Goal: Task Accomplishment & Management: Use online tool/utility

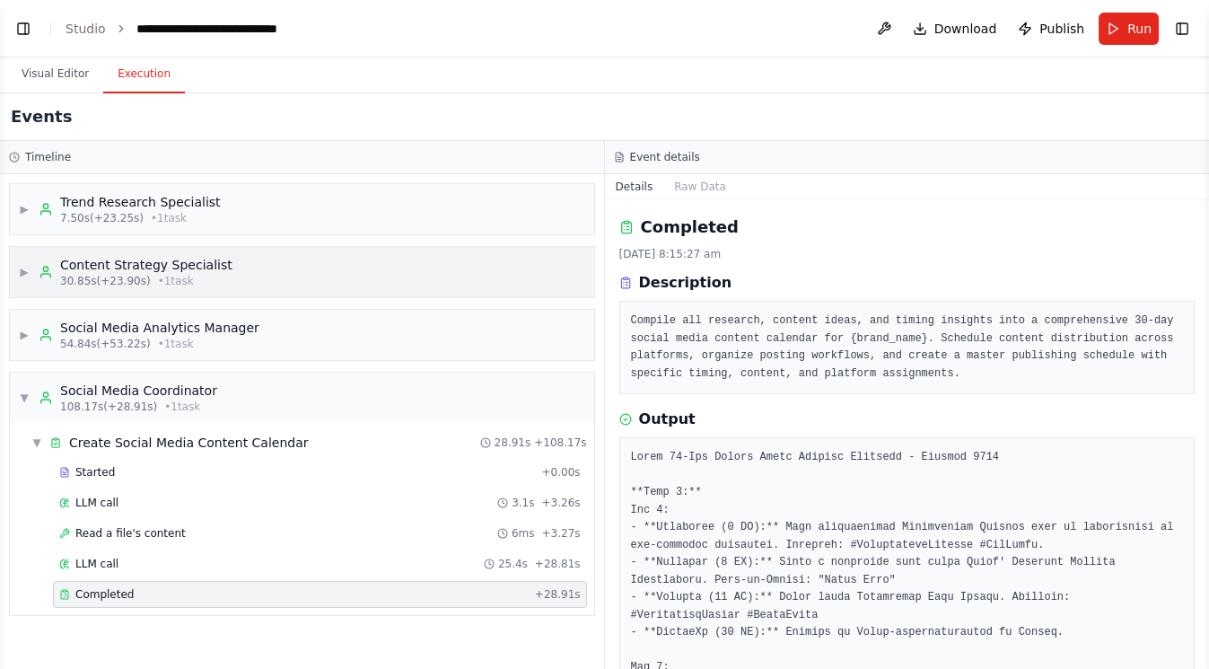
scroll to position [3004, 0]
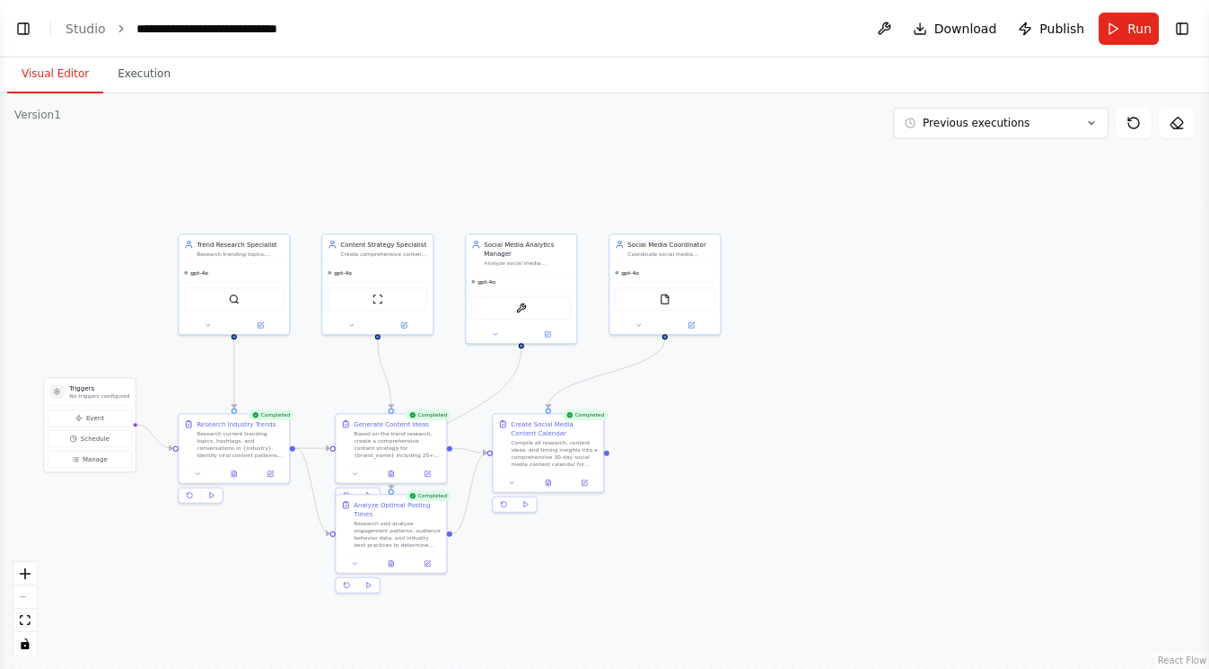
click at [53, 73] on button "Visual Editor" at bounding box center [55, 75] width 96 height 38
click at [29, 29] on button "Toggle Left Sidebar" at bounding box center [23, 28] width 25 height 25
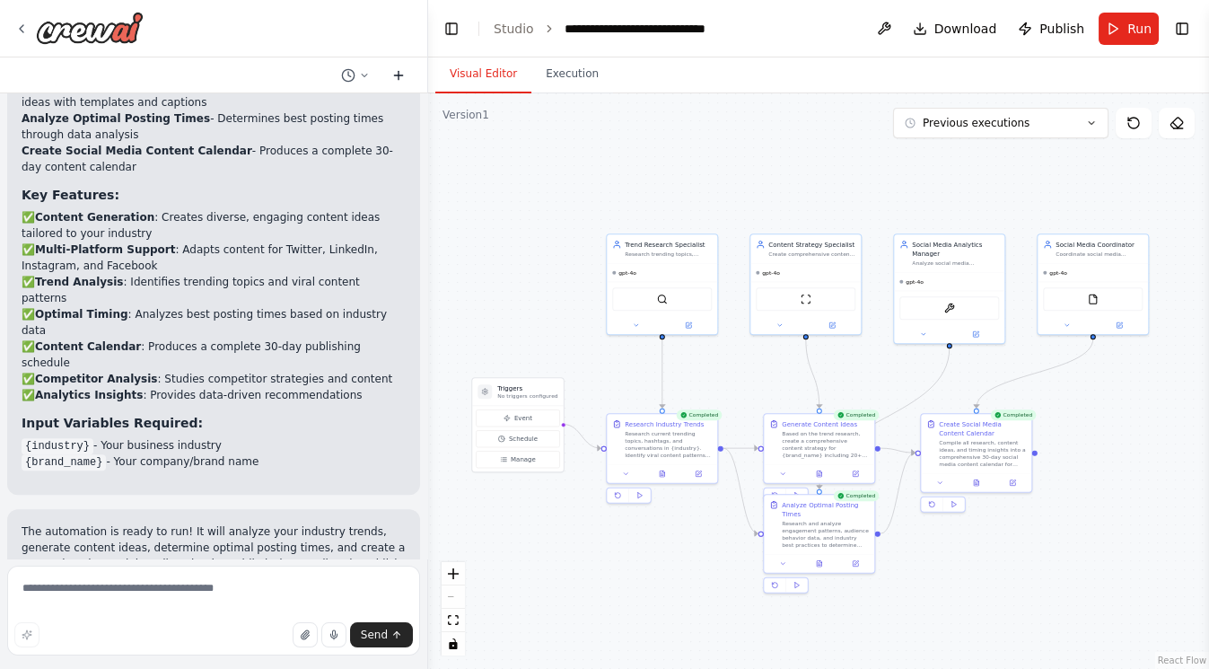
click at [399, 72] on icon at bounding box center [399, 75] width 0 height 8
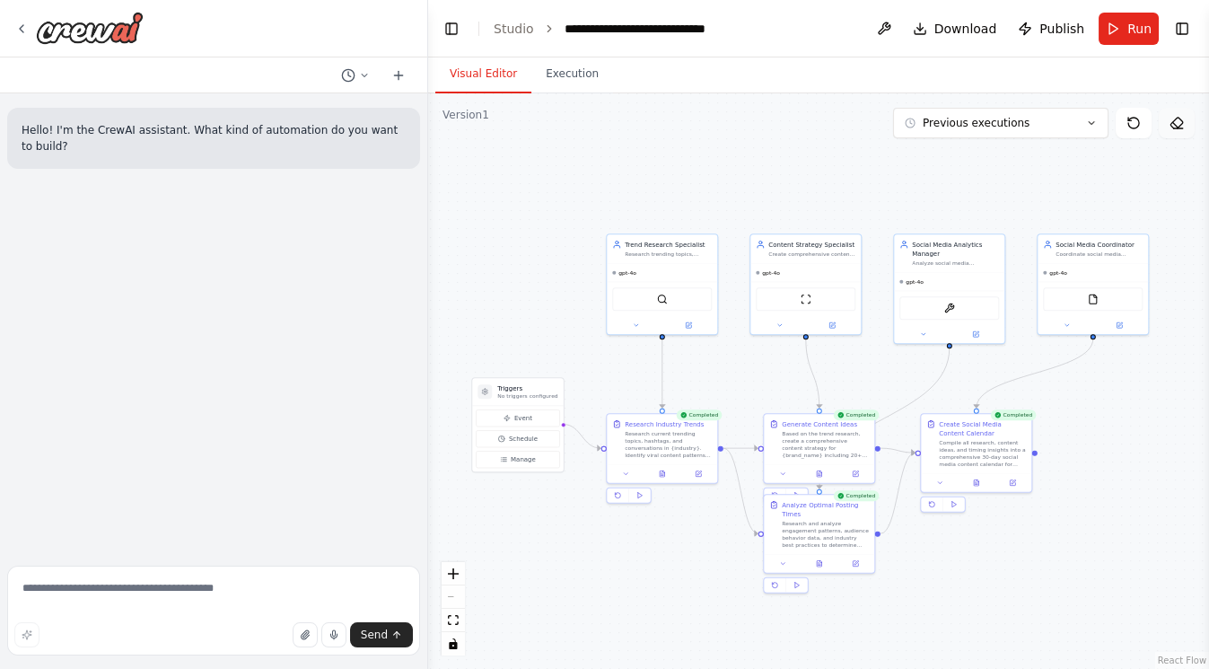
click at [1184, 118] on button at bounding box center [1177, 123] width 36 height 31
click at [1150, 122] on button at bounding box center [1134, 123] width 36 height 31
click at [497, 26] on link "Studio" at bounding box center [514, 29] width 40 height 14
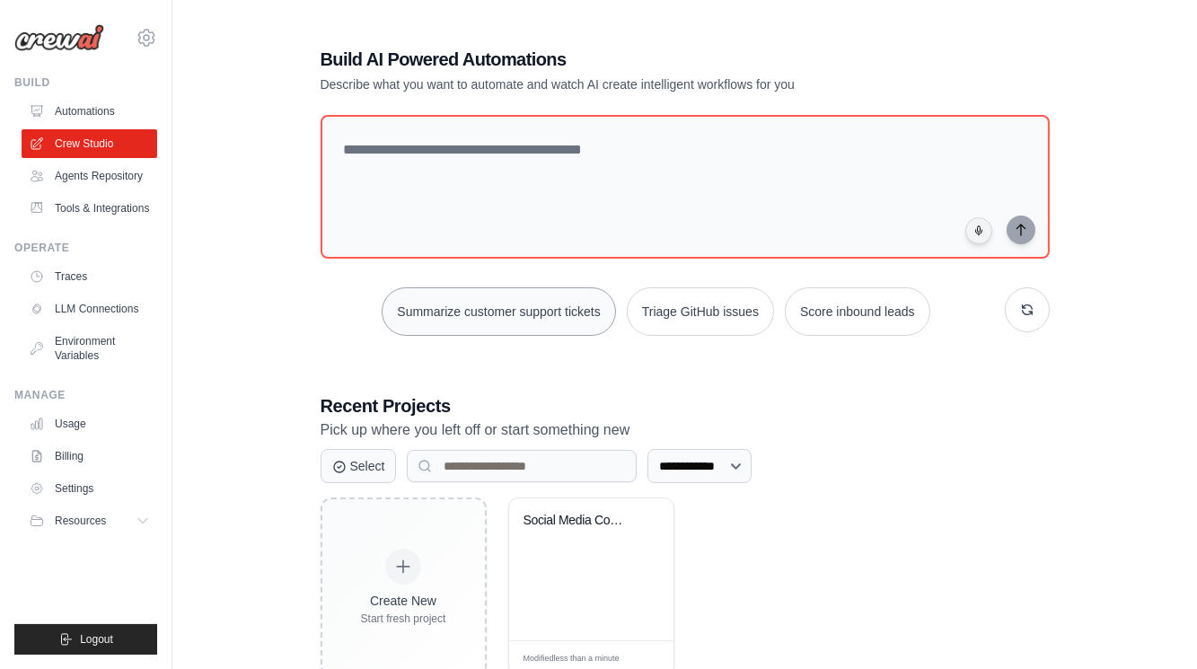
scroll to position [53, 0]
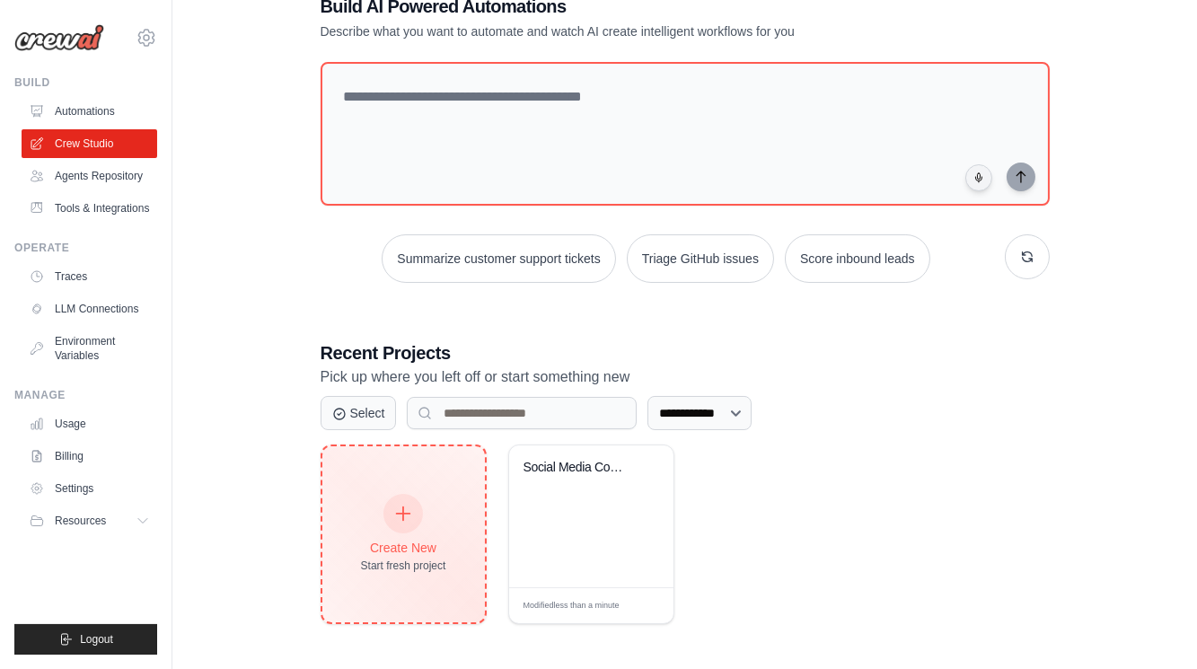
click at [399, 506] on icon at bounding box center [403, 514] width 20 height 20
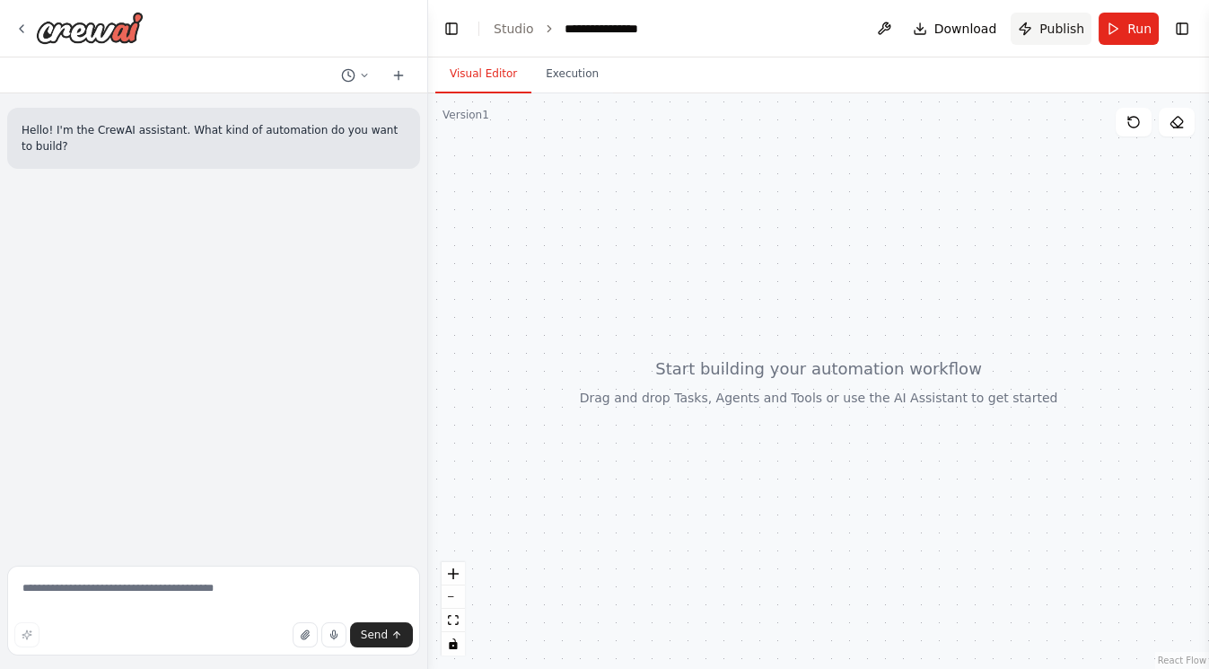
click at [1036, 29] on button "Publish" at bounding box center [1051, 29] width 81 height 32
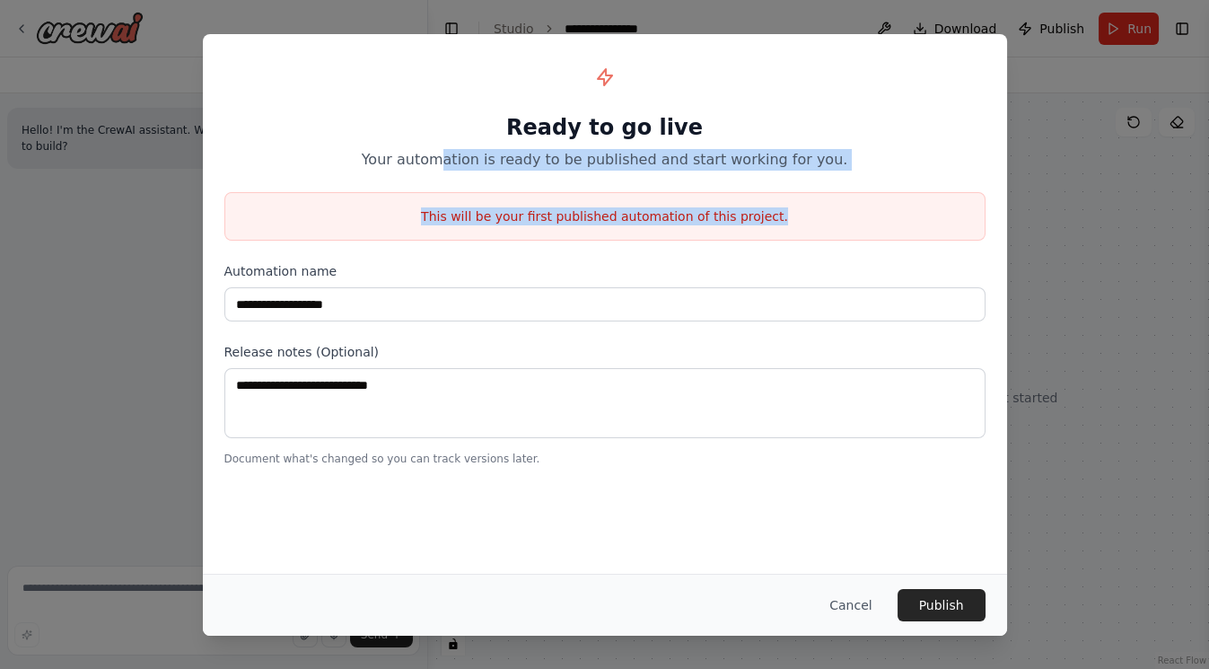
drag, startPoint x: 463, startPoint y: 145, endPoint x: 815, endPoint y: 201, distance: 356.3
click at [815, 201] on div "**********" at bounding box center [605, 260] width 804 height 453
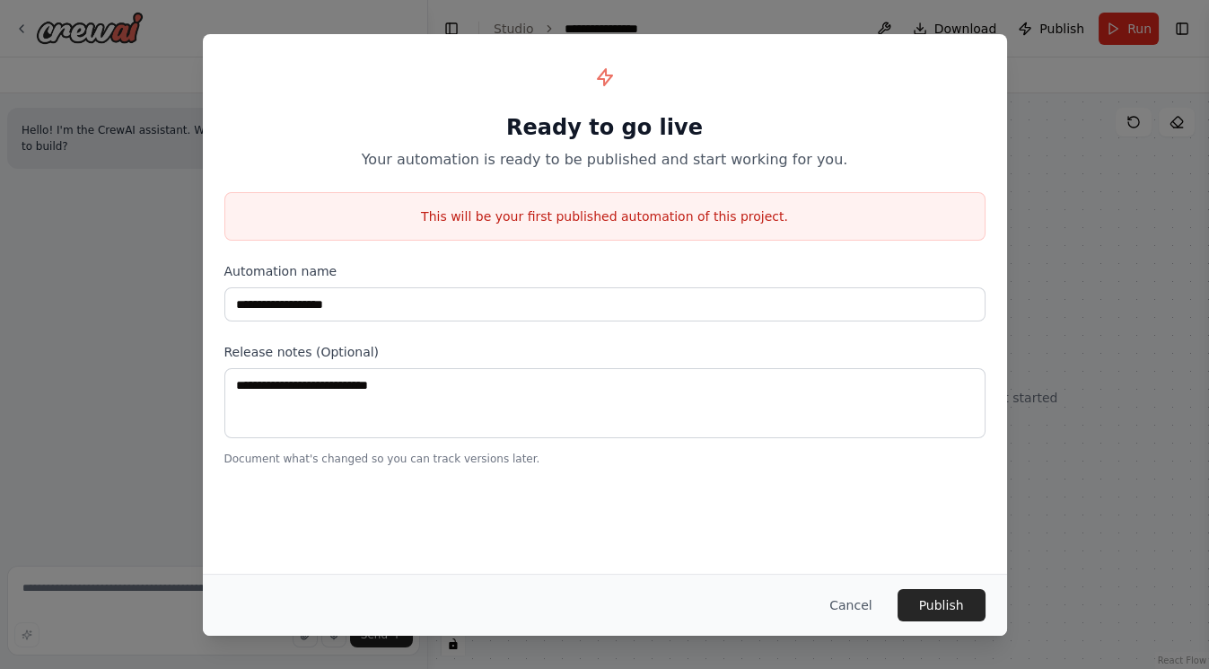
click at [1014, 385] on div "**********" at bounding box center [604, 334] width 1209 height 669
click at [857, 595] on button "Cancel" at bounding box center [850, 605] width 71 height 32
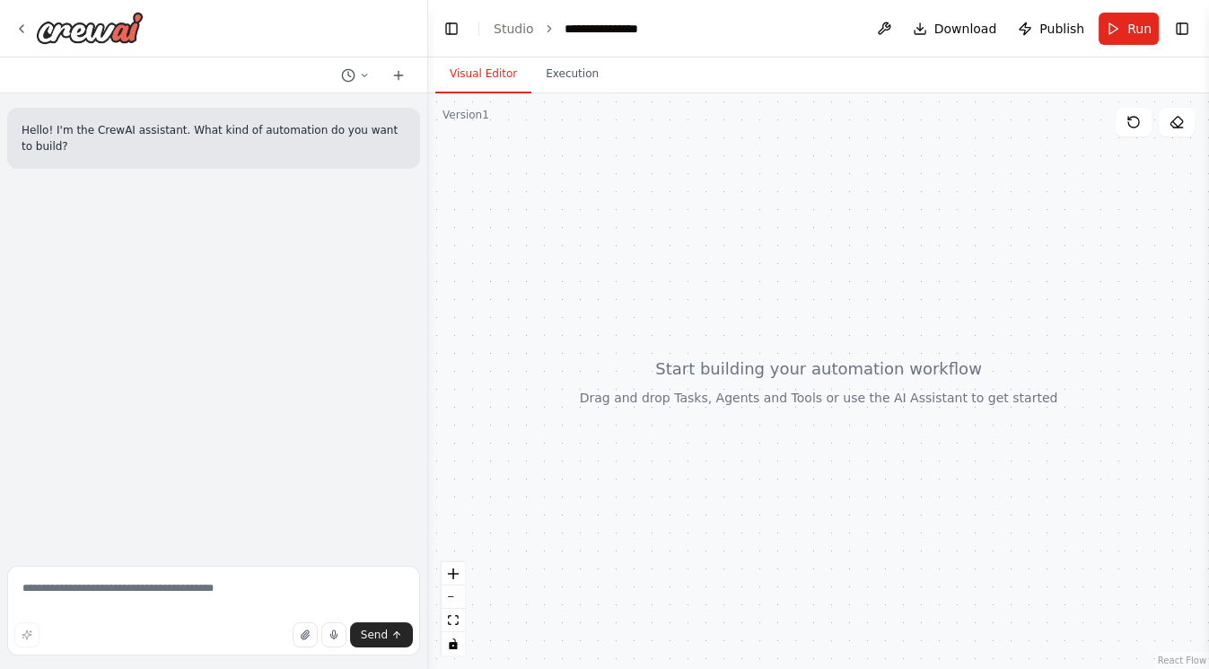
click at [430, 270] on div at bounding box center [818, 380] width 781 height 575
